Goal: Book appointment/travel/reservation

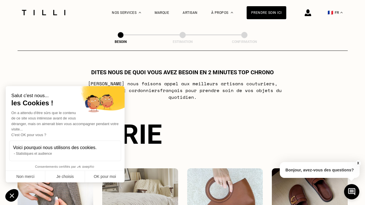
click at [183, 144] on div "Catégorie Vêtements Intérieur Accessoires Chaussures" at bounding box center [183, 177] width 330 height 117
click at [40, 178] on button "Non merci" at bounding box center [26, 177] width 40 height 12
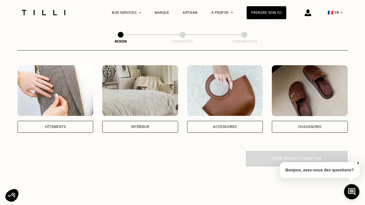
scroll to position [123, 0]
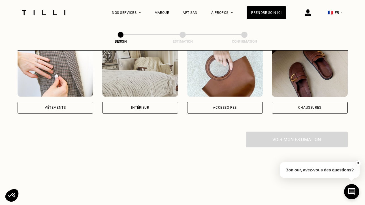
click at [44, 102] on div "Vêtements" at bounding box center [56, 108] width 76 height 12
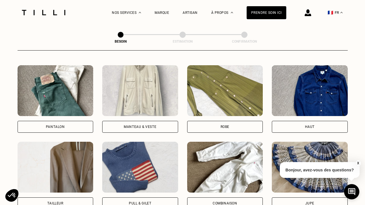
scroll to position [275, 0]
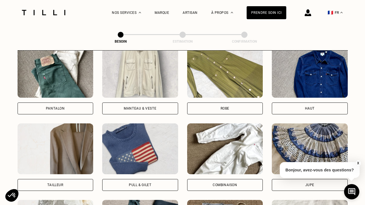
click at [200, 103] on div "Robe" at bounding box center [225, 109] width 76 height 12
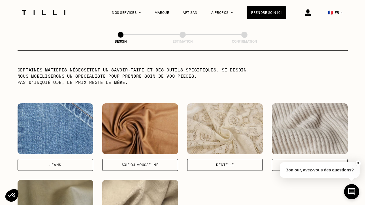
scroll to position [605, 0]
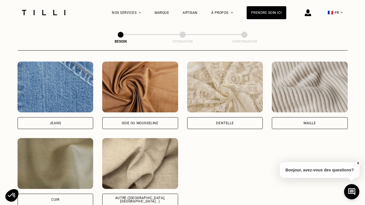
click at [144, 197] on div "Autre ([GEOGRAPHIC_DATA], [GEOGRAPHIC_DATA]...)" at bounding box center [140, 200] width 66 height 7
select select "FR"
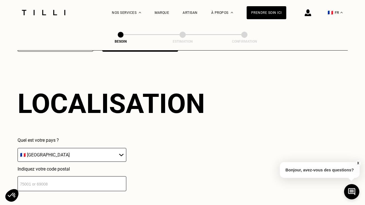
scroll to position [759, 0]
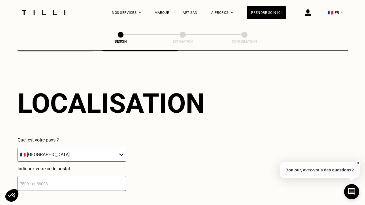
click at [117, 176] on input "number" at bounding box center [72, 183] width 109 height 15
type input "75015"
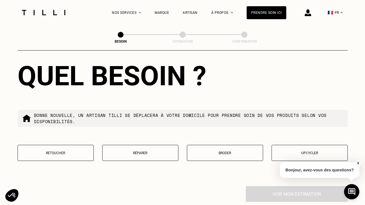
scroll to position [931, 0]
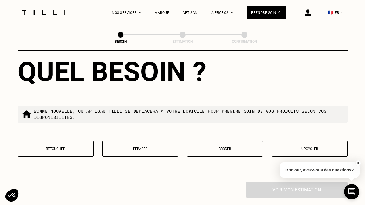
click at [91, 141] on button "Retoucher" at bounding box center [56, 149] width 76 height 16
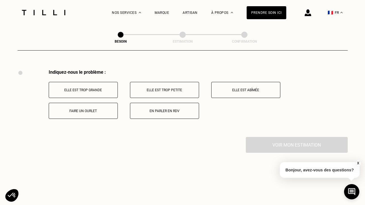
scroll to position [1044, 0]
click at [95, 88] on button "Elle est trop grande" at bounding box center [83, 90] width 69 height 16
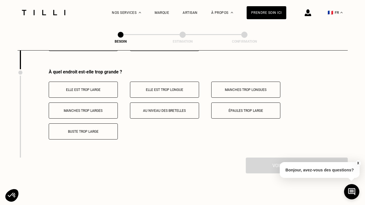
scroll to position [1111, 0]
click at [95, 88] on button "Elle est trop large" at bounding box center [83, 90] width 69 height 16
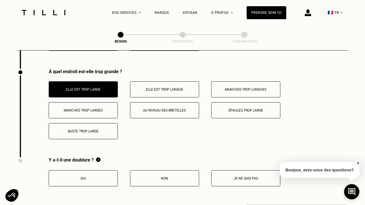
click at [142, 88] on button "Elle est trop longue" at bounding box center [164, 90] width 69 height 16
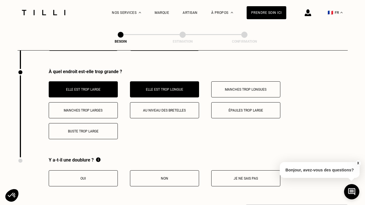
click at [205, 86] on div "Elle est trop large Elle est trop longue Manches trop longues Manches trop larg…" at bounding box center [198, 111] width 299 height 58
click at [228, 88] on p "Manches trop longues" at bounding box center [245, 90] width 63 height 4
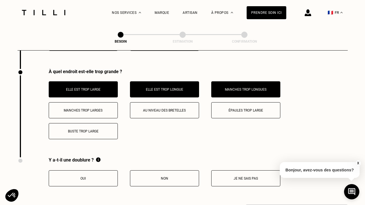
click at [103, 123] on button "Buste trop large" at bounding box center [83, 131] width 69 height 16
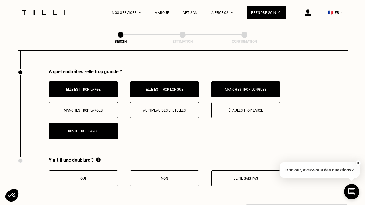
click at [157, 175] on button "Non" at bounding box center [164, 179] width 69 height 16
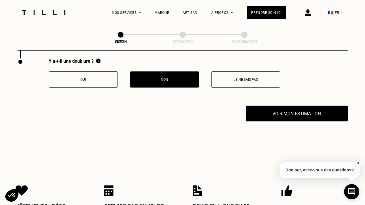
scroll to position [1211, 0]
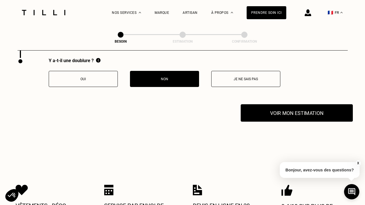
click at [277, 111] on button "Voir mon estimation" at bounding box center [297, 113] width 112 height 18
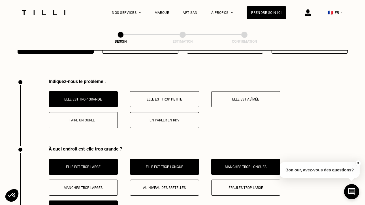
scroll to position [1017, 0]
